Goal: Find specific page/section: Find specific page/section

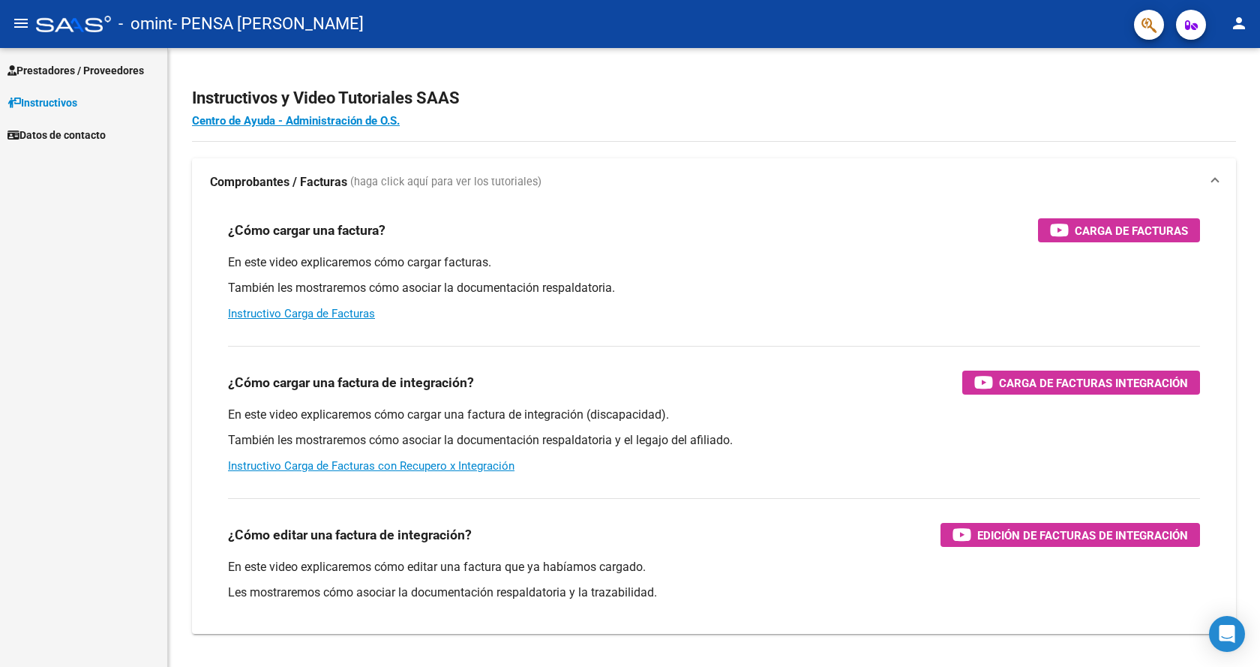
click at [137, 70] on span "Prestadores / Proveedores" at bounding box center [76, 70] width 137 height 17
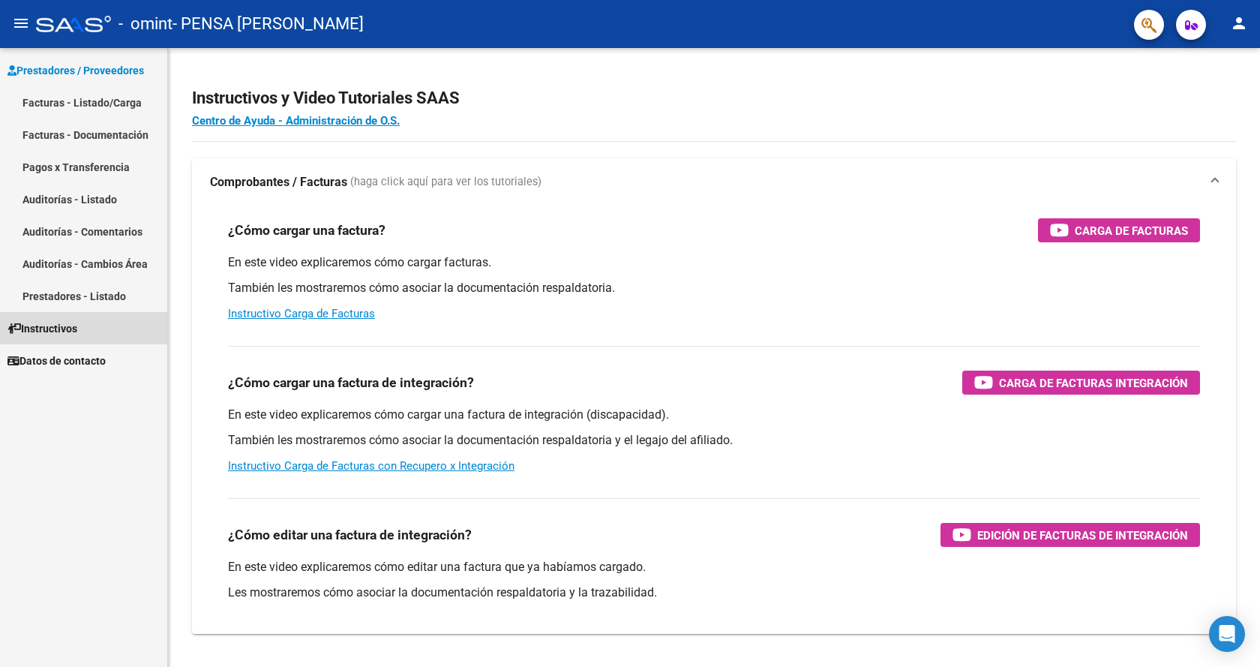
click at [66, 329] on span "Instructivos" at bounding box center [43, 328] width 70 height 17
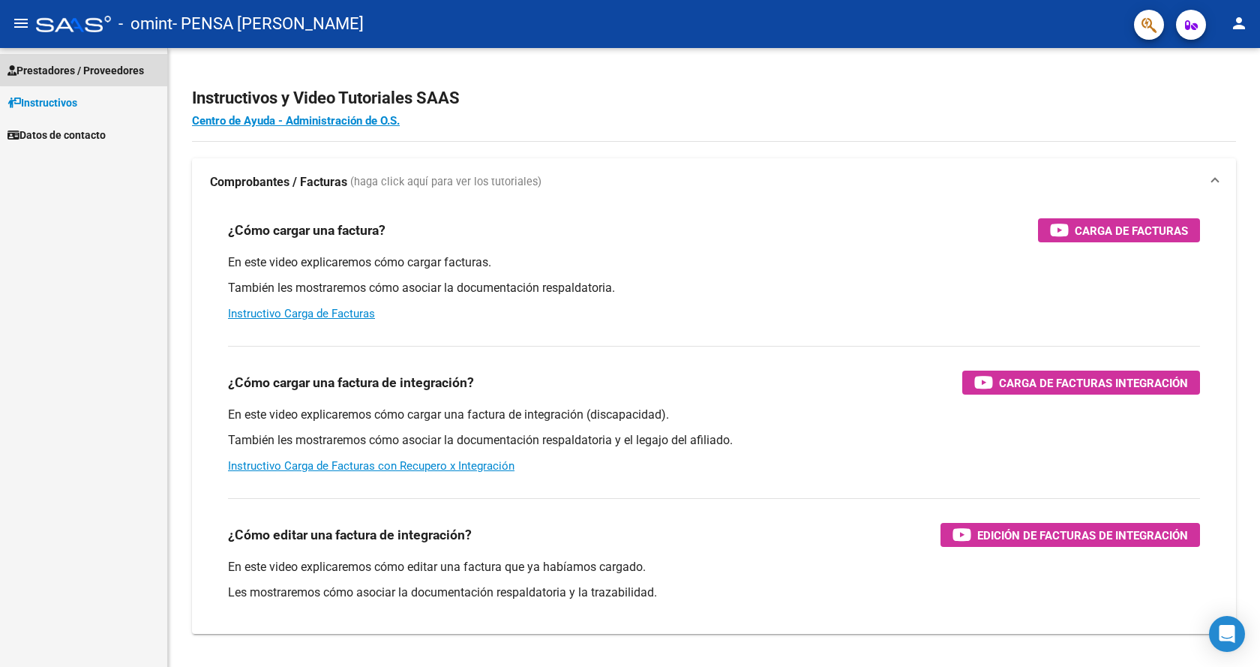
click at [114, 63] on span "Prestadores / Proveedores" at bounding box center [76, 70] width 137 height 17
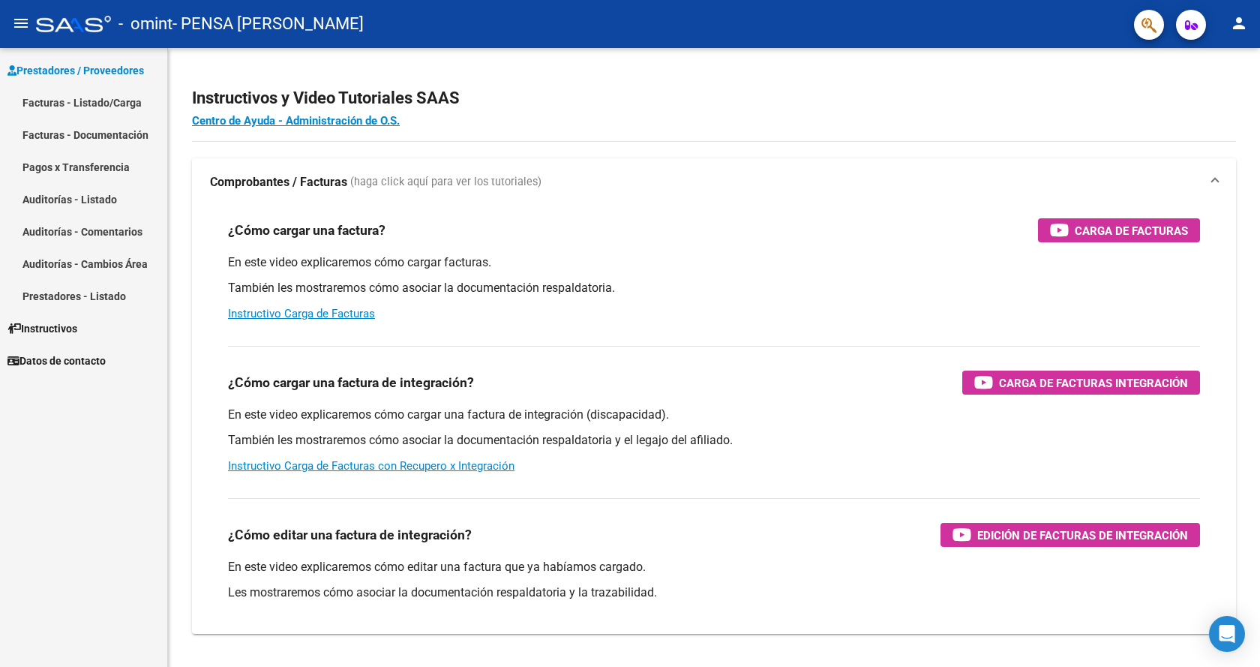
click at [118, 131] on link "Facturas - Documentación" at bounding box center [83, 135] width 167 height 32
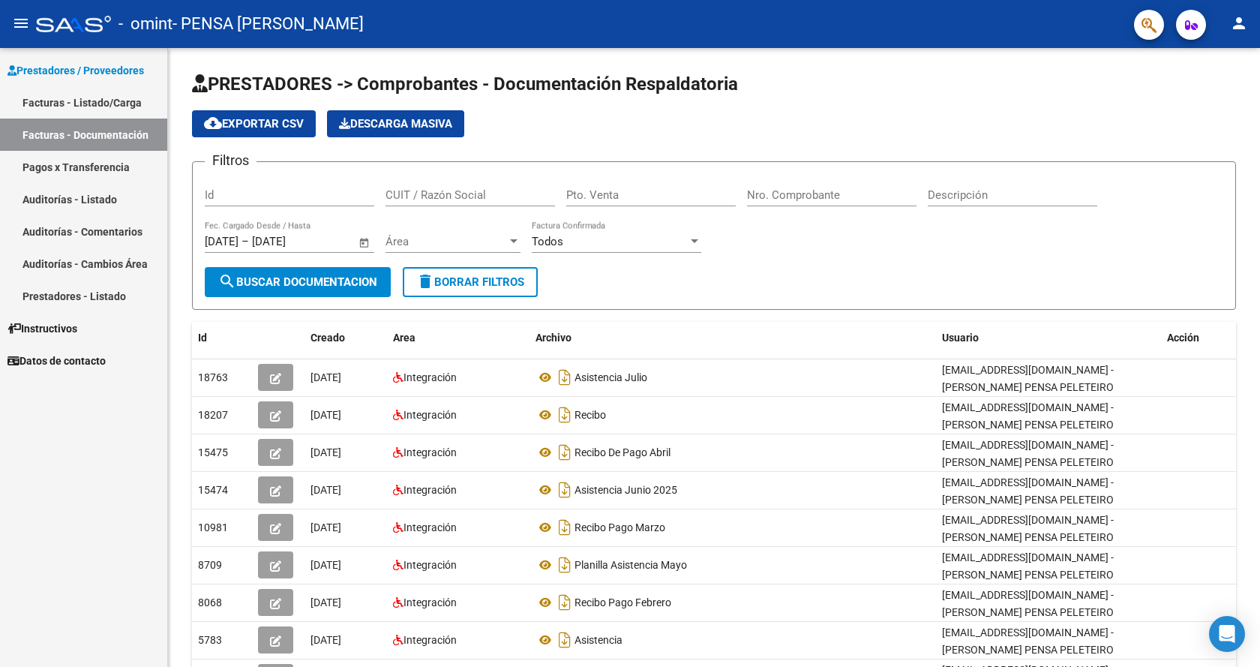
click at [114, 168] on link "Pagos x Transferencia" at bounding box center [83, 167] width 167 height 32
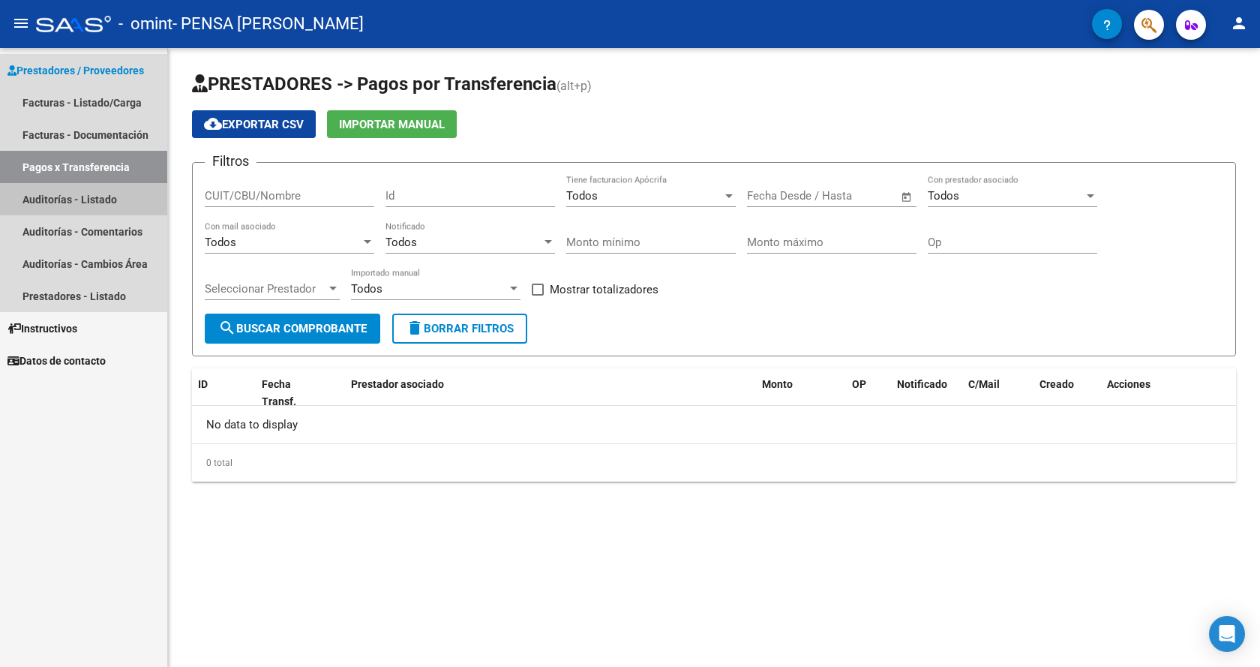
click at [108, 203] on link "Auditorías - Listado" at bounding box center [83, 199] width 167 height 32
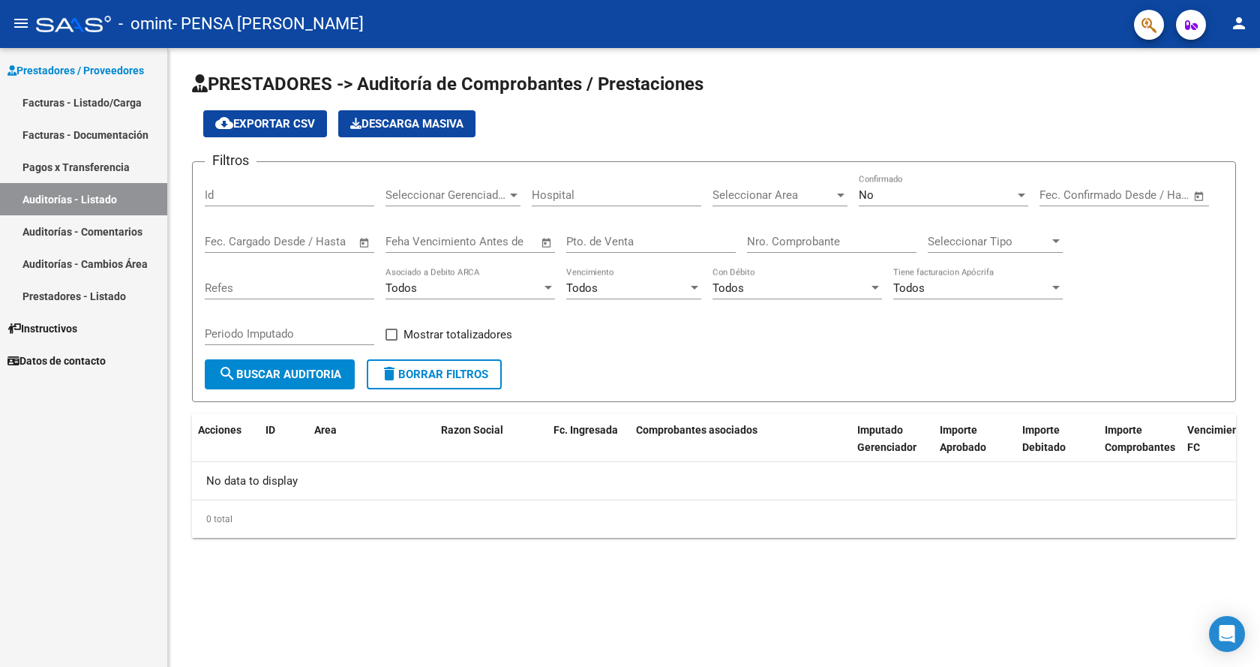
click at [106, 225] on link "Auditorías - Comentarios" at bounding box center [83, 231] width 167 height 32
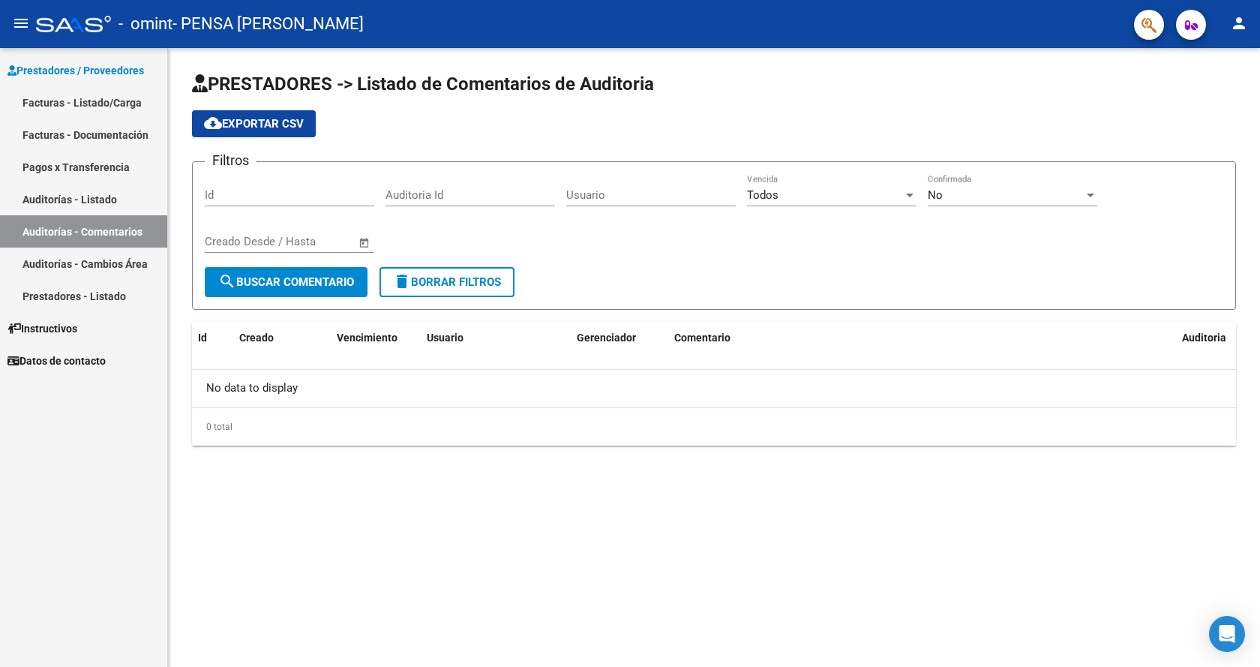
click at [104, 267] on link "Auditorías - Cambios Área" at bounding box center [83, 264] width 167 height 32
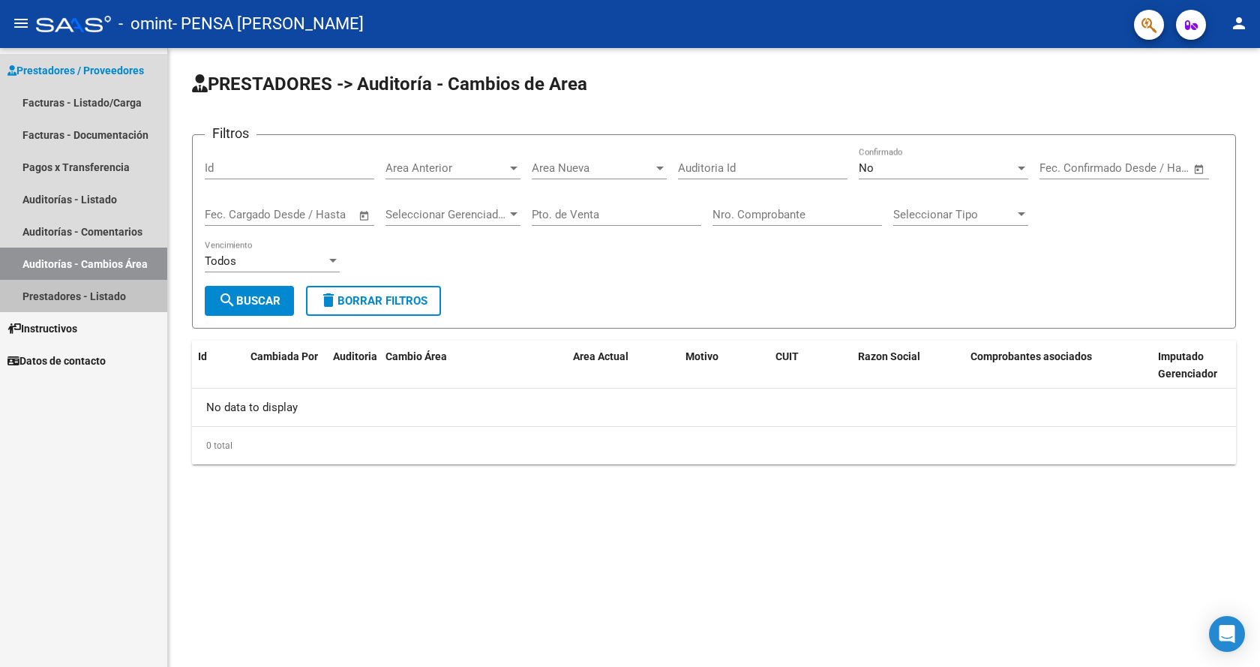
click at [101, 311] on link "Prestadores - Listado" at bounding box center [83, 296] width 167 height 32
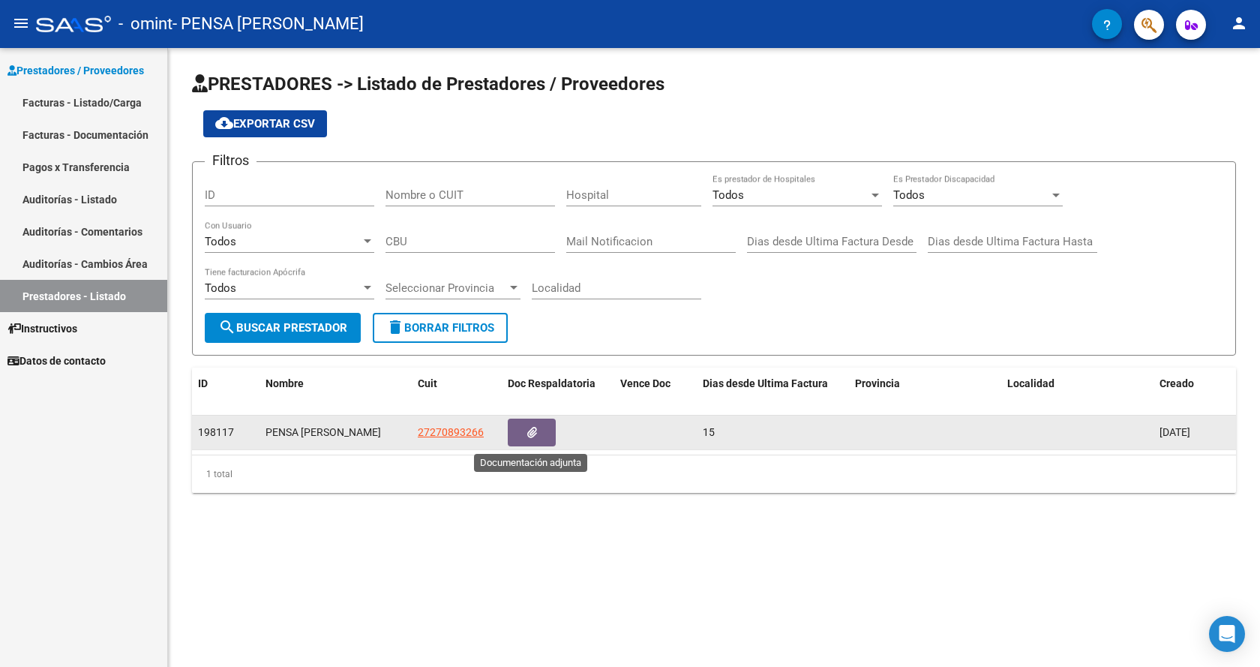
click at [530, 435] on icon "button" at bounding box center [532, 432] width 10 height 11
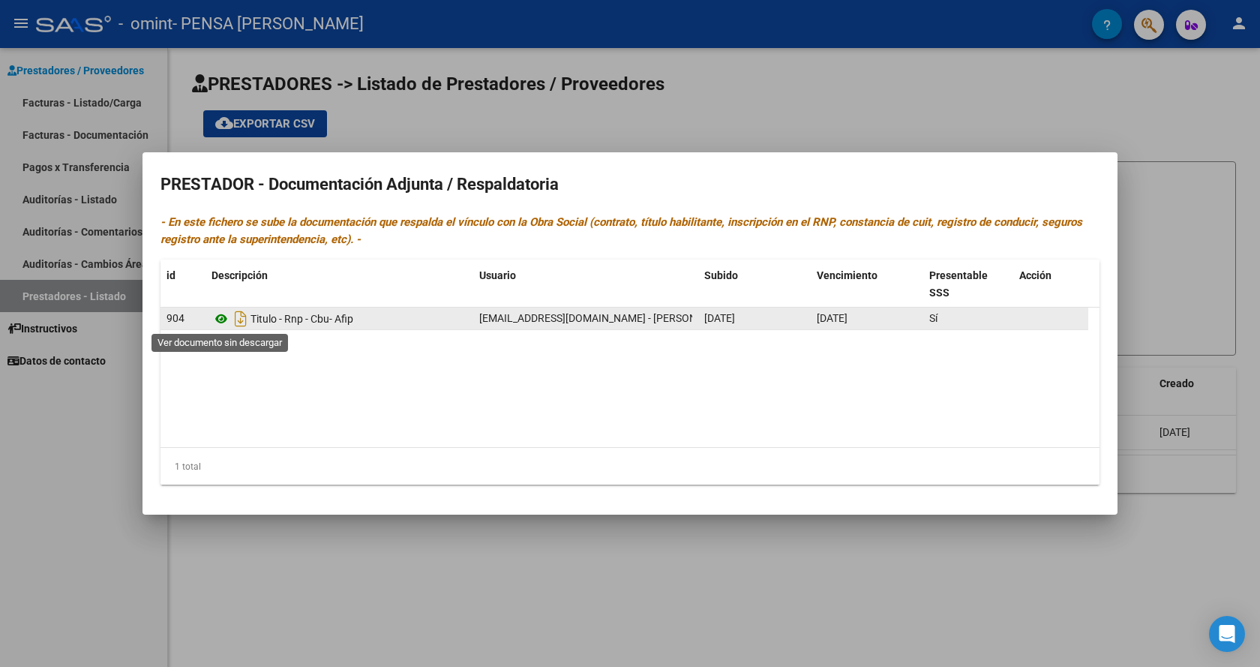
click at [222, 314] on icon at bounding box center [222, 319] width 20 height 18
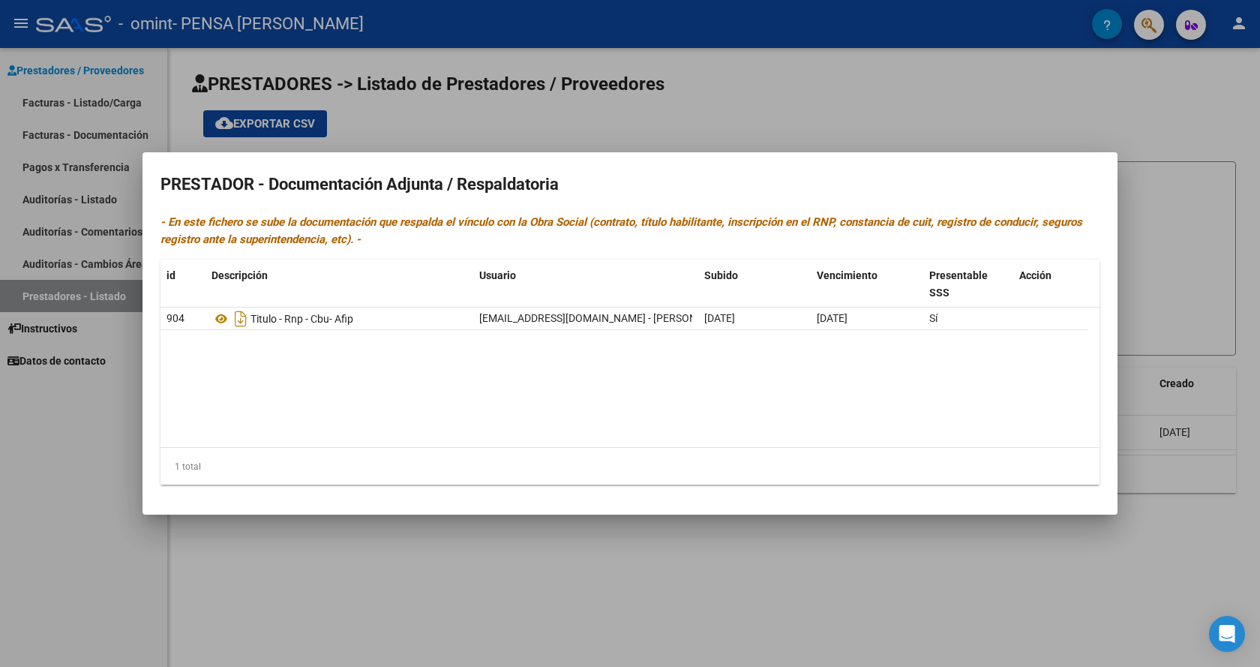
click at [618, 129] on div at bounding box center [630, 333] width 1260 height 667
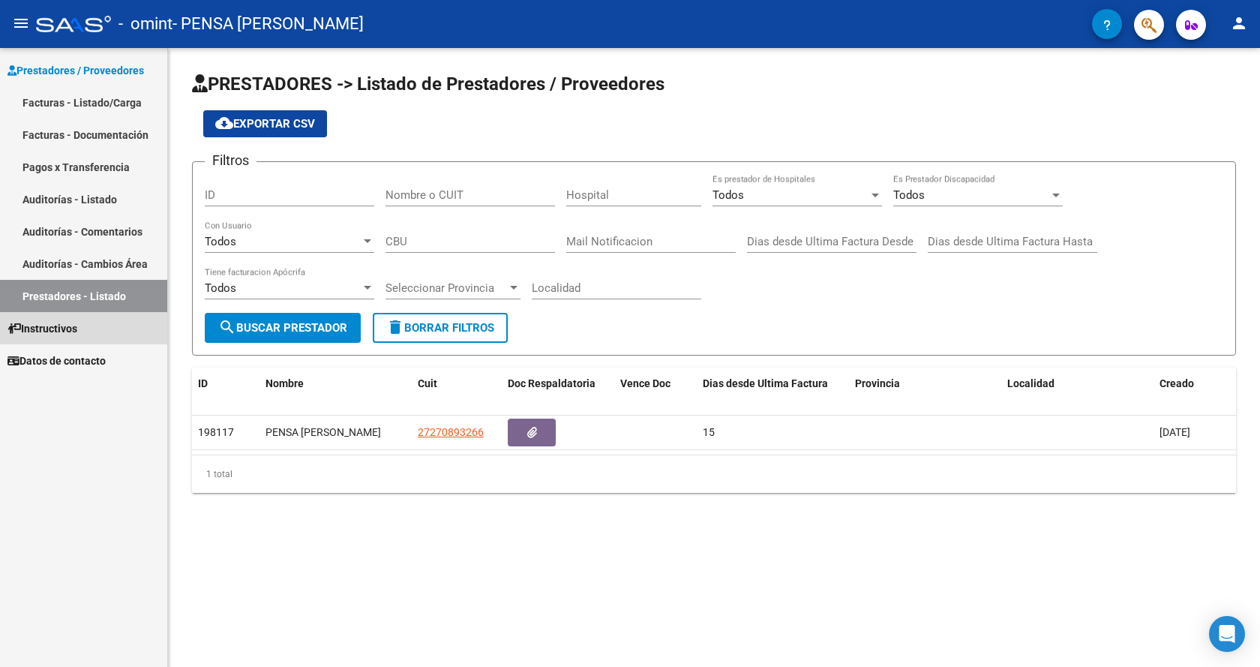
click at [56, 320] on span "Instructivos" at bounding box center [43, 328] width 70 height 17
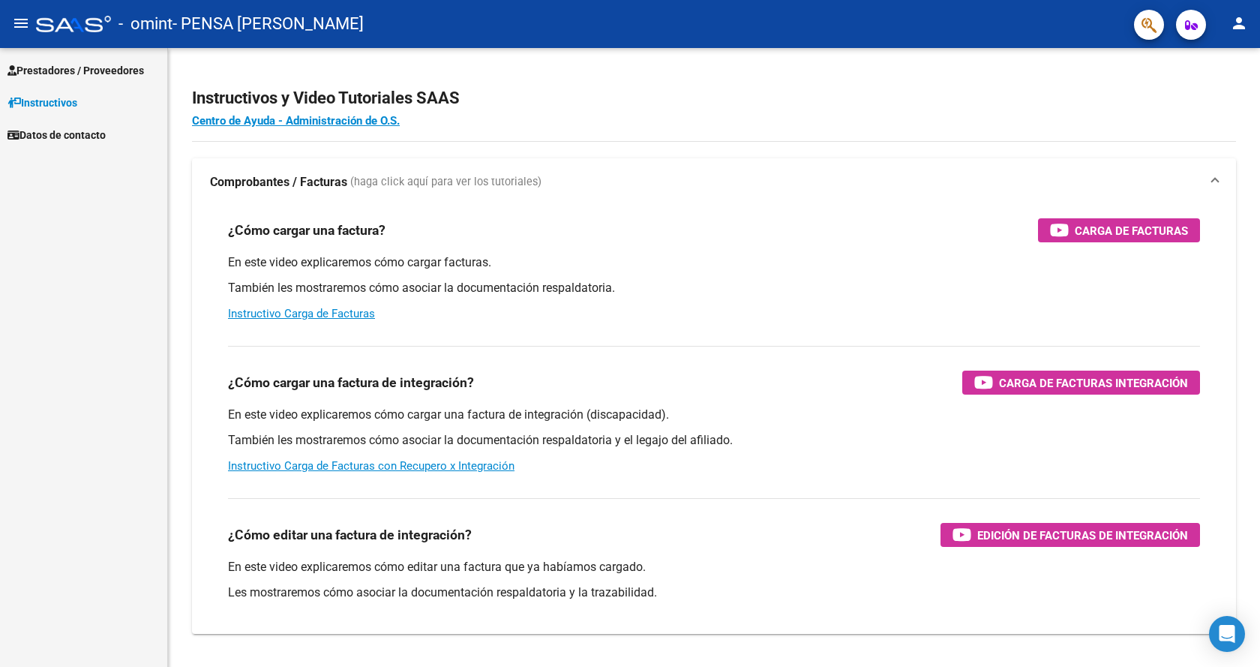
click at [106, 134] on span "Datos de contacto" at bounding box center [57, 135] width 98 height 17
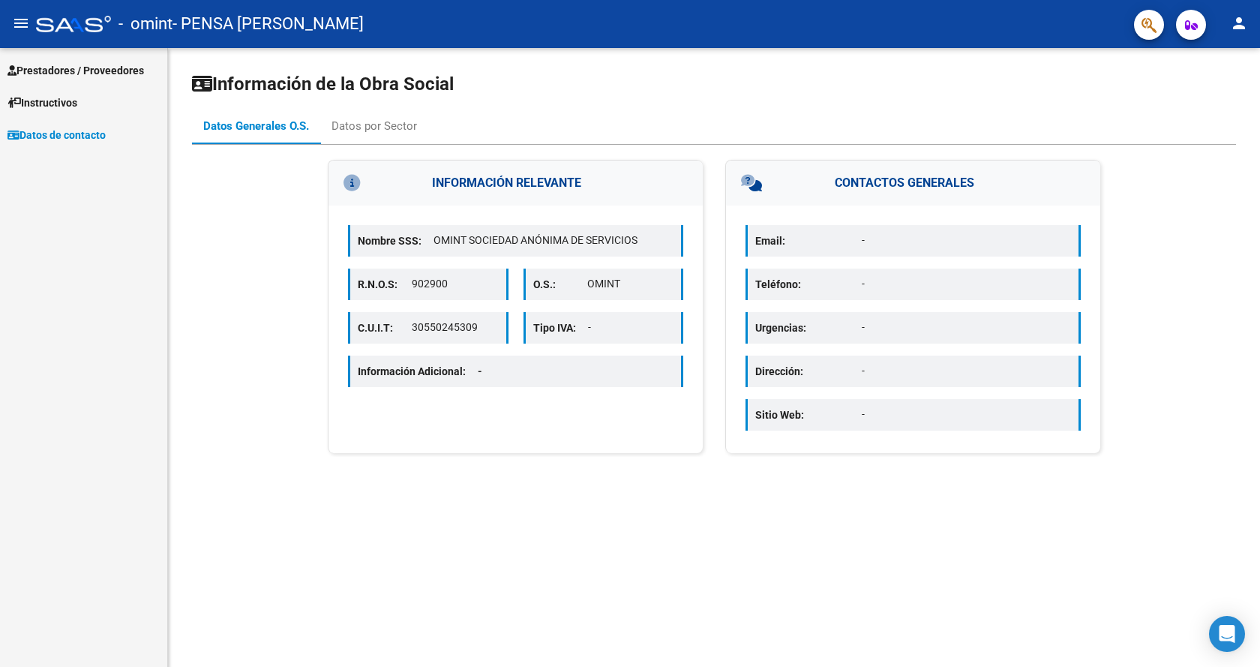
click at [832, 239] on p "Email:" at bounding box center [808, 241] width 107 height 17
click at [400, 134] on div "Datos por Sector" at bounding box center [375, 126] width 86 height 17
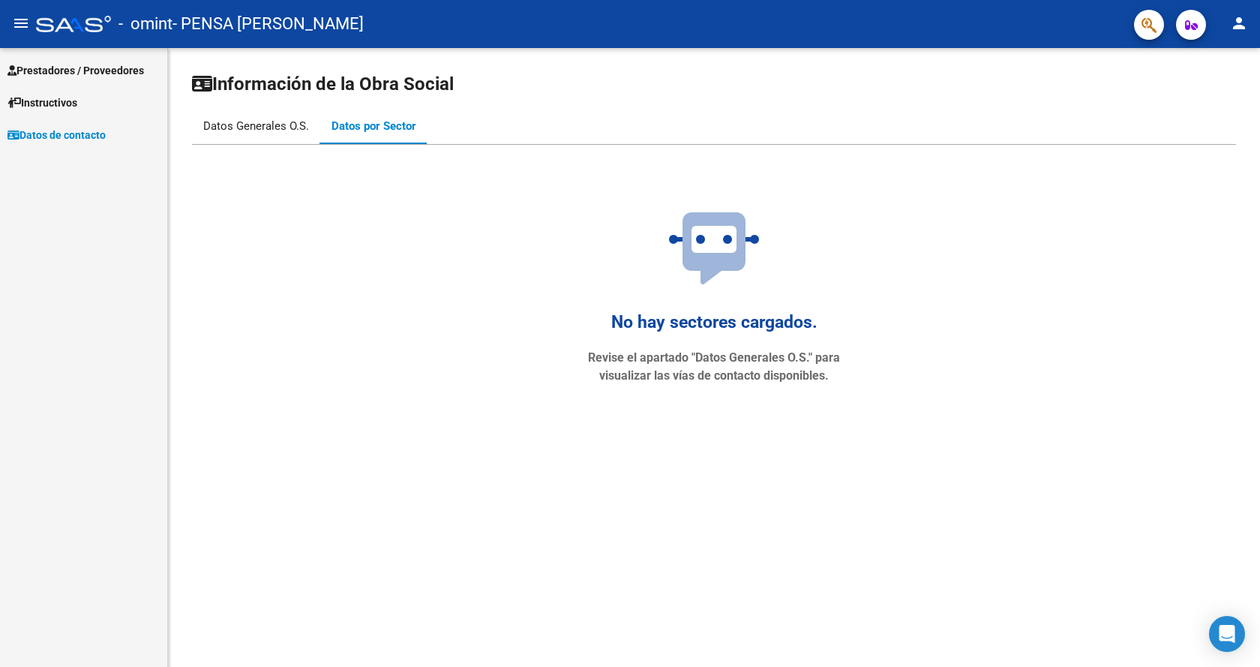
click at [234, 122] on div "Datos Generales O.S." at bounding box center [256, 126] width 106 height 17
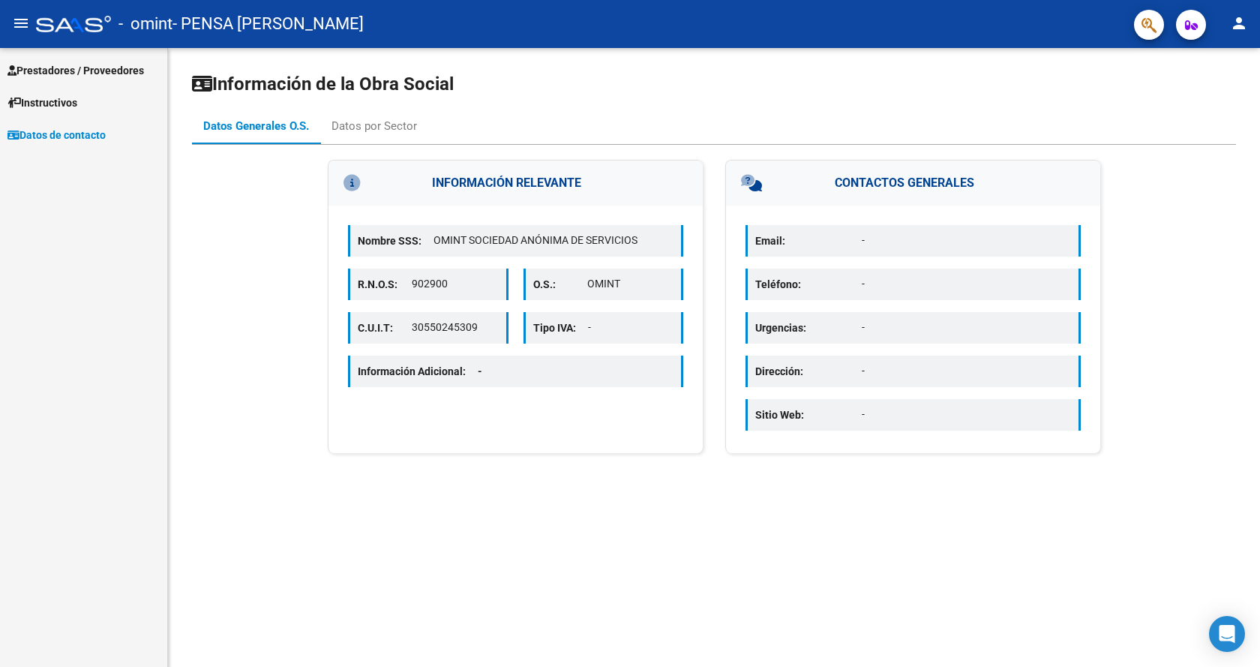
click at [17, 21] on mat-icon "menu" at bounding box center [21, 23] width 18 height 18
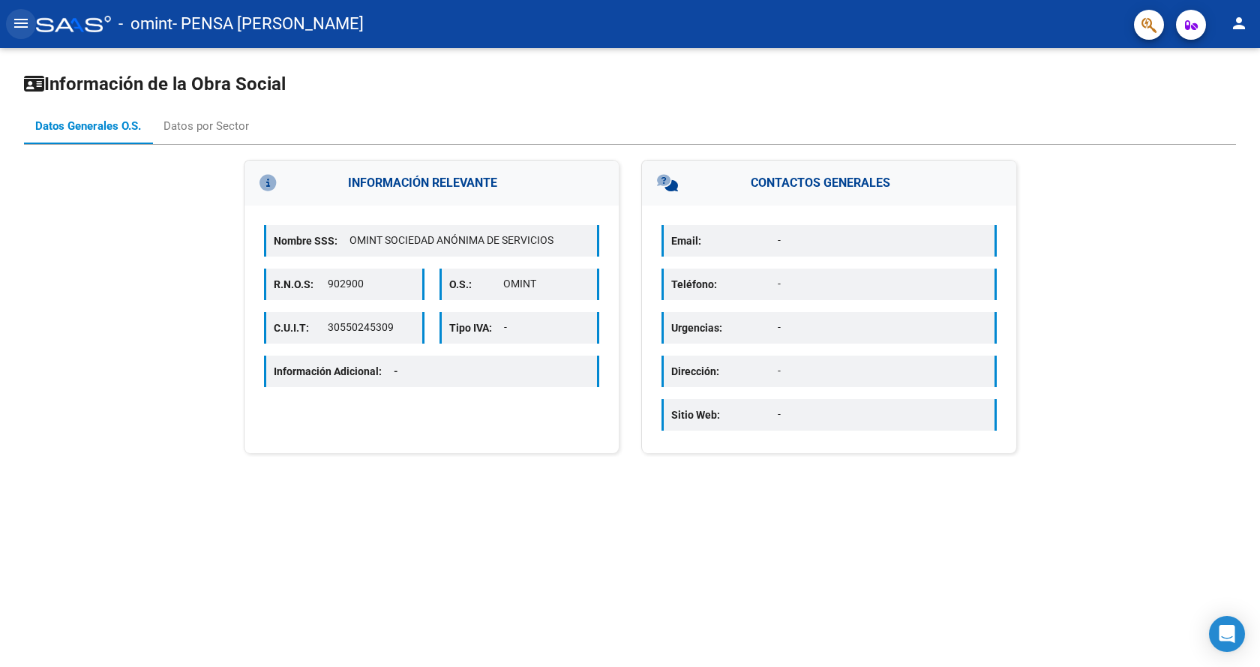
click at [17, 21] on mat-icon "menu" at bounding box center [21, 23] width 18 height 18
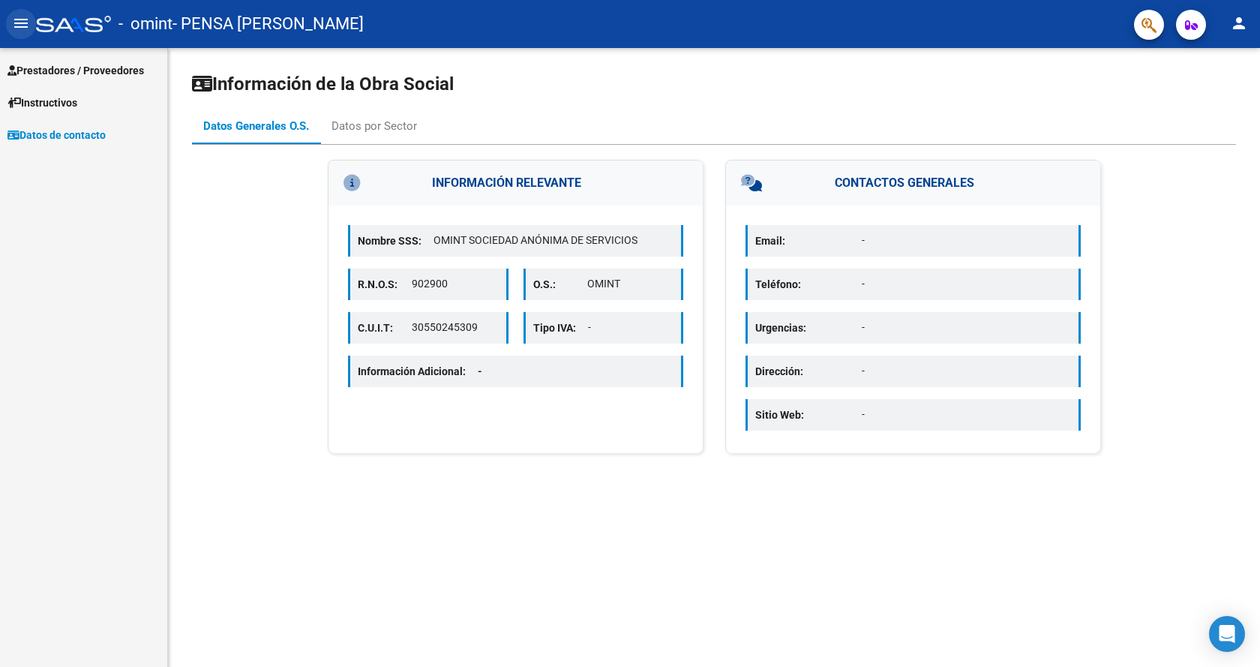
click at [14, 16] on mat-icon "menu" at bounding box center [21, 23] width 18 height 18
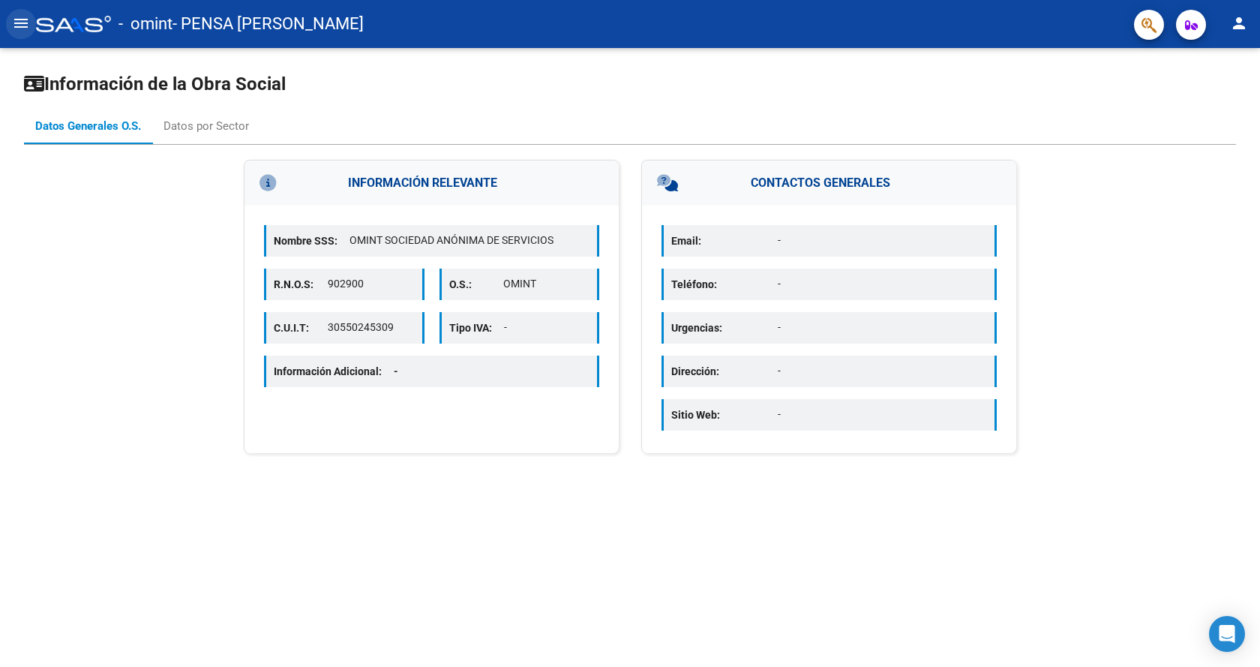
click at [14, 16] on mat-icon "menu" at bounding box center [21, 23] width 18 height 18
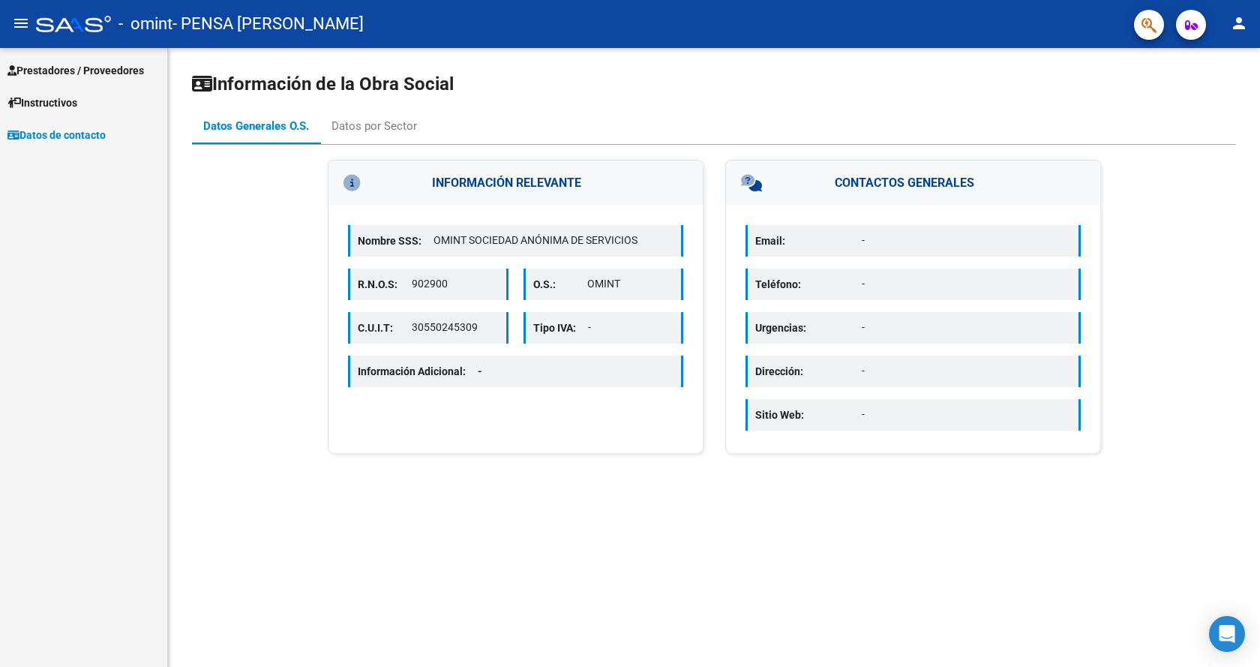
click at [41, 68] on span "Prestadores / Proveedores" at bounding box center [76, 70] width 137 height 17
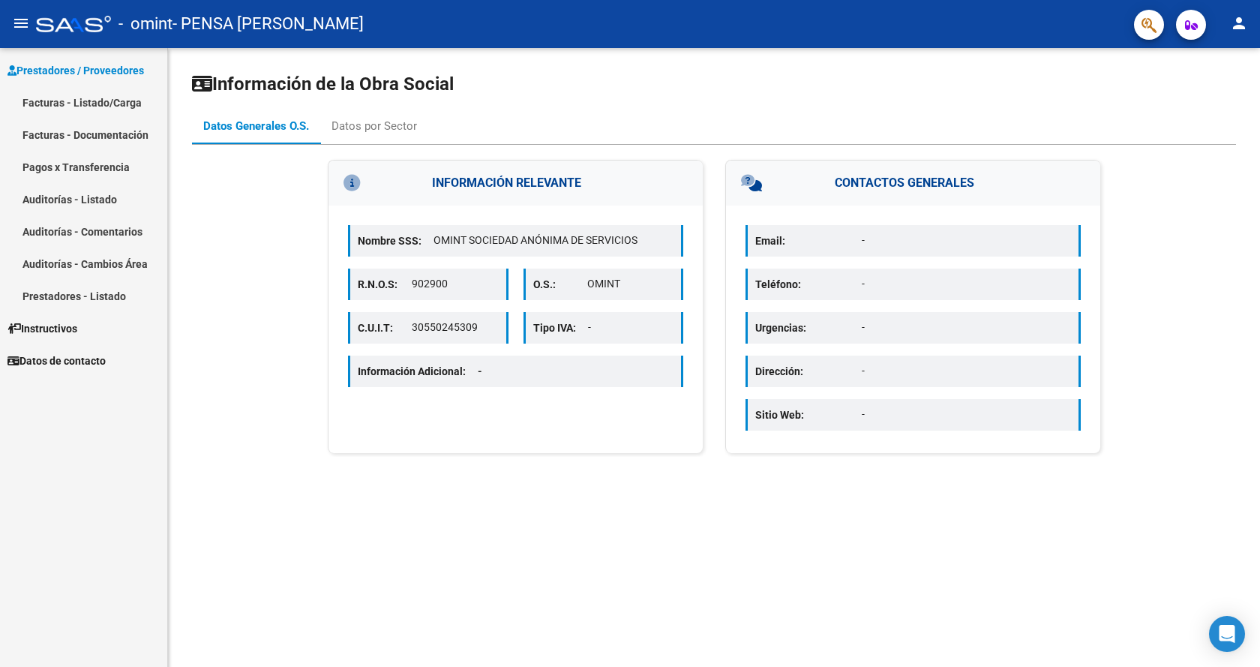
click at [62, 110] on link "Facturas - Listado/Carga" at bounding box center [83, 102] width 167 height 32
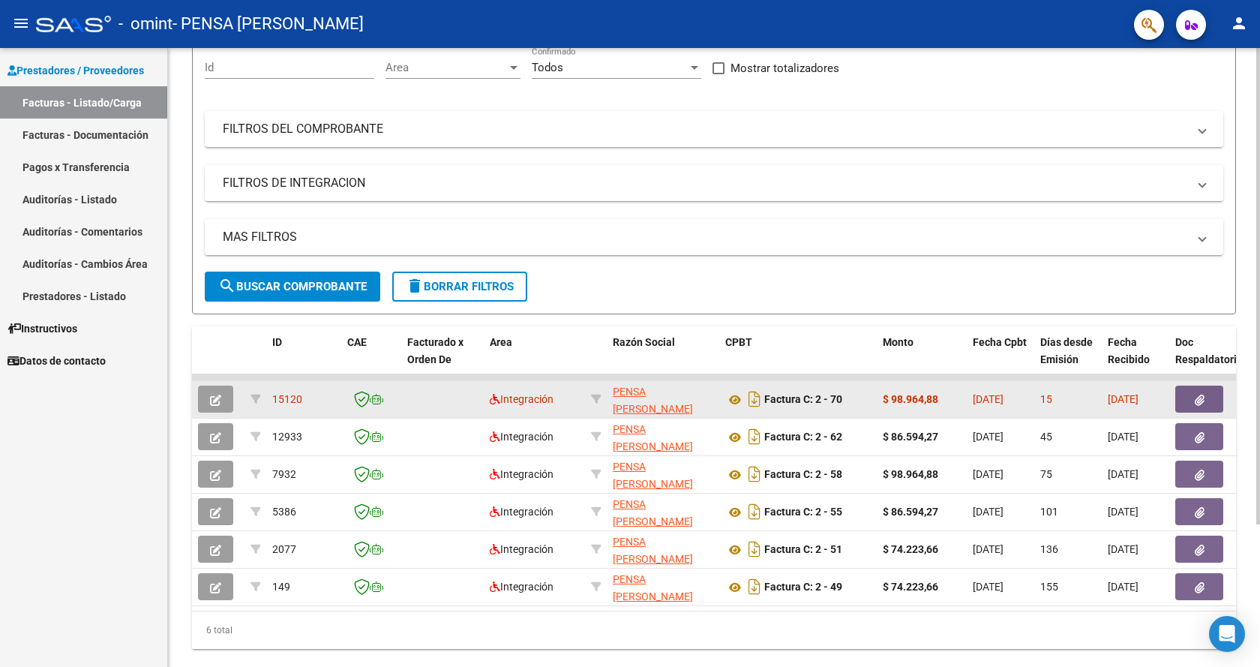
scroll to position [150, 0]
